Goal: Information Seeking & Learning: Learn about a topic

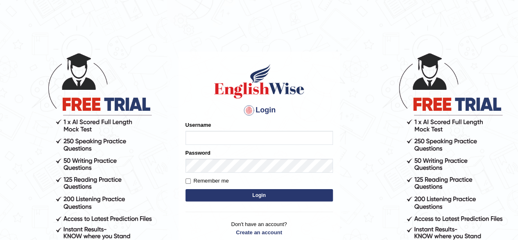
type input "pavithragowda"
click at [248, 193] on button "Login" at bounding box center [259, 195] width 147 height 12
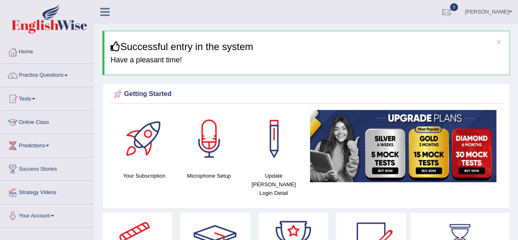
click at [71, 78] on link "Practice Questions" at bounding box center [46, 74] width 93 height 20
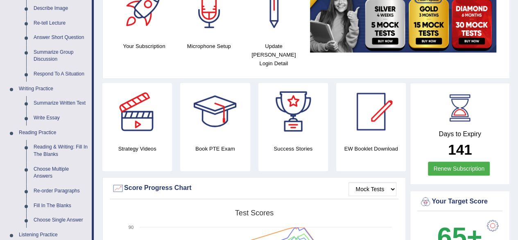
scroll to position [131, 0]
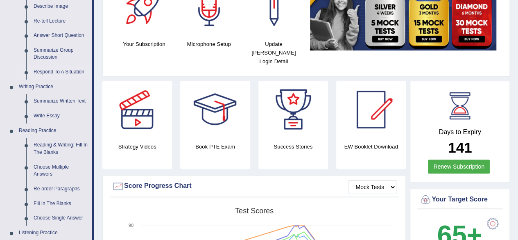
click at [57, 68] on link "Respond To A Situation" at bounding box center [61, 72] width 62 height 15
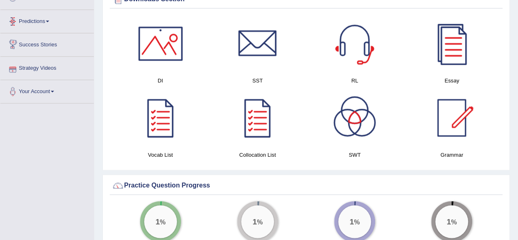
scroll to position [534, 0]
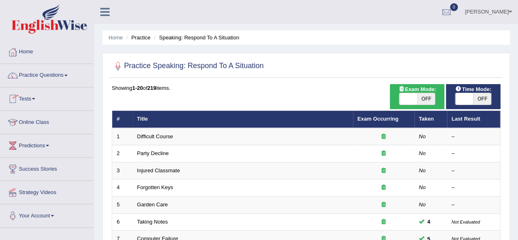
click at [56, 79] on link "Practice Questions" at bounding box center [46, 74] width 93 height 20
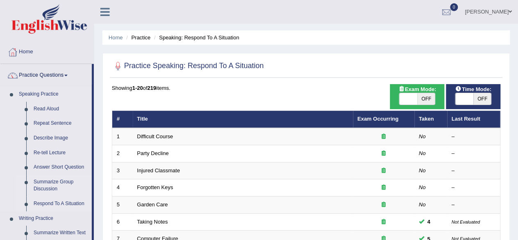
click at [54, 183] on link "Summarize Group Discussion" at bounding box center [61, 185] width 62 height 22
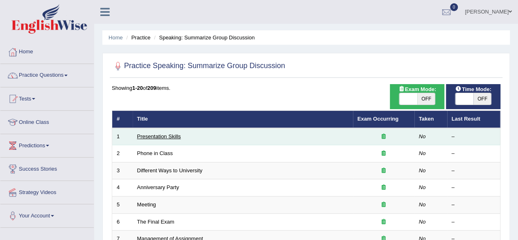
click at [163, 133] on link "Presentation Skills" at bounding box center [159, 136] width 44 height 6
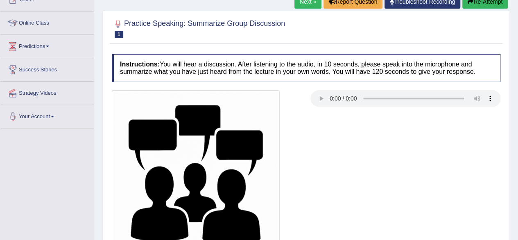
scroll to position [102, 0]
